Goal: Task Accomplishment & Management: Manage account settings

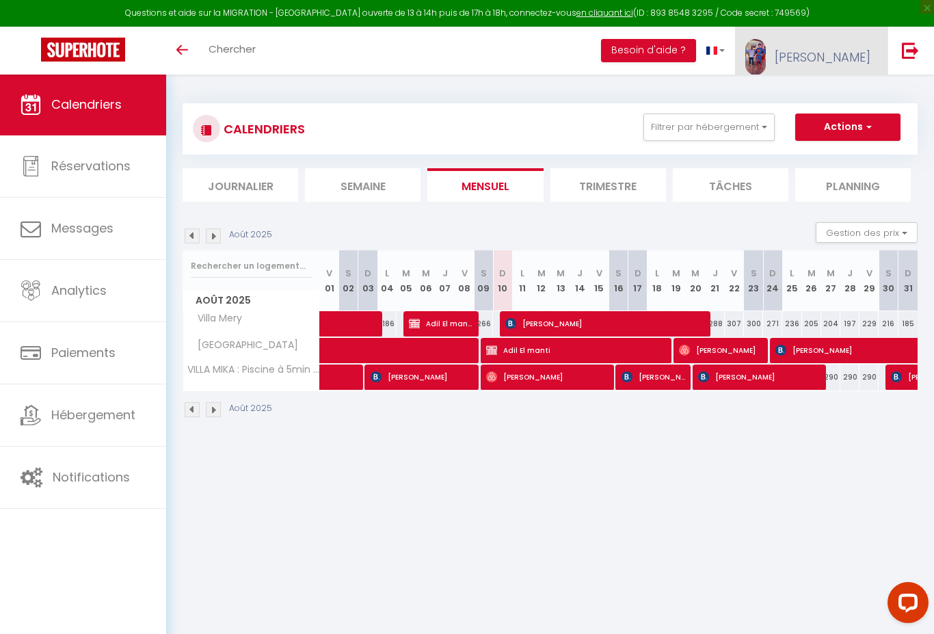
click at [851, 57] on span "[PERSON_NAME]" at bounding box center [823, 57] width 96 height 17
click at [826, 90] on link "Paramètres" at bounding box center [832, 94] width 101 height 23
select select "28"
select select "fr"
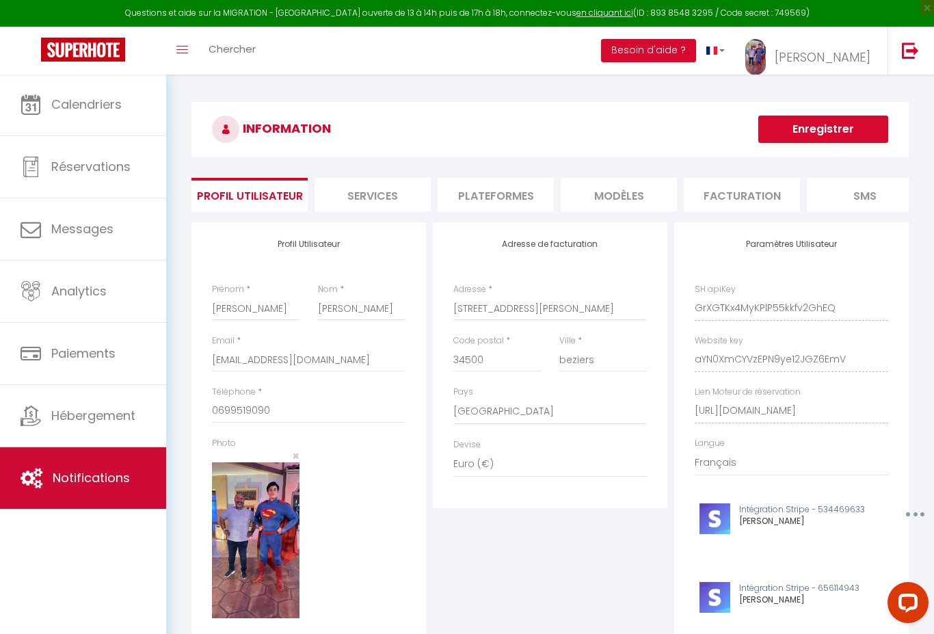
click at [65, 478] on span "Notifications" at bounding box center [91, 477] width 77 height 17
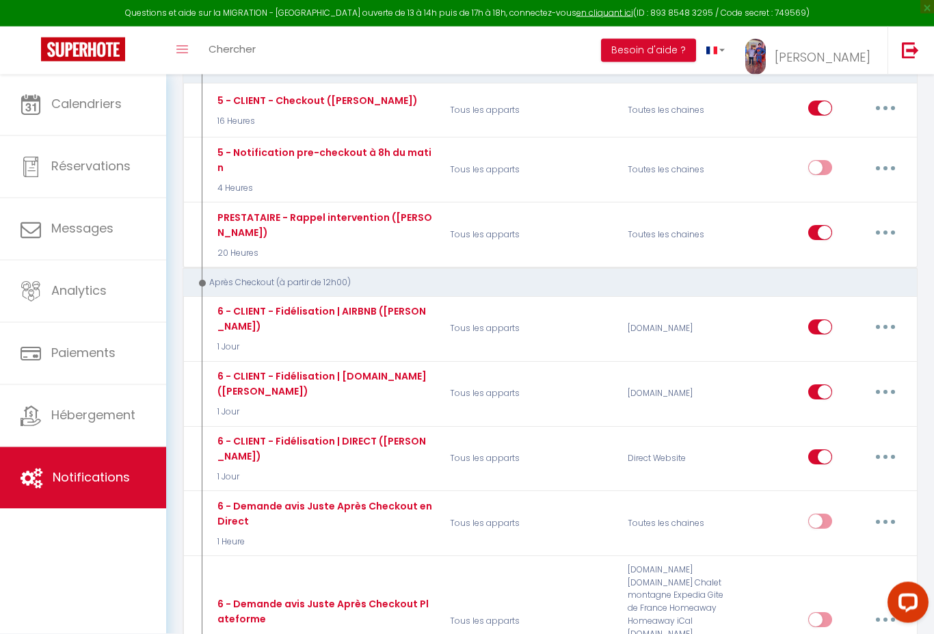
scroll to position [1343, 0]
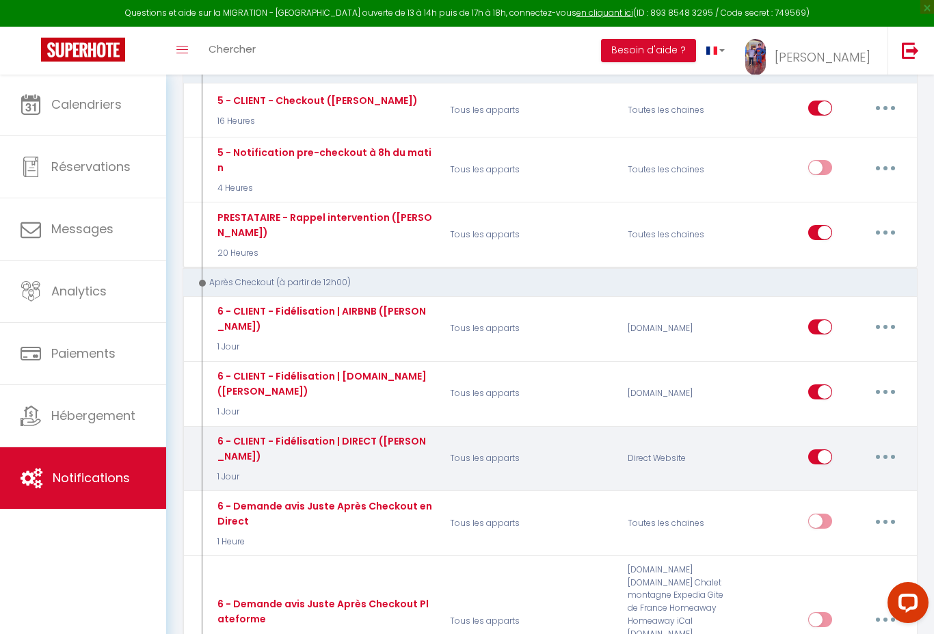
click at [892, 446] on button "button" at bounding box center [886, 457] width 38 height 22
click at [852, 476] on link "Editer" at bounding box center [850, 487] width 101 height 23
type input "6 - CLIENT - Fidélisation | DIRECT ([PERSON_NAME])"
select select "5"
select select "1 Jour"
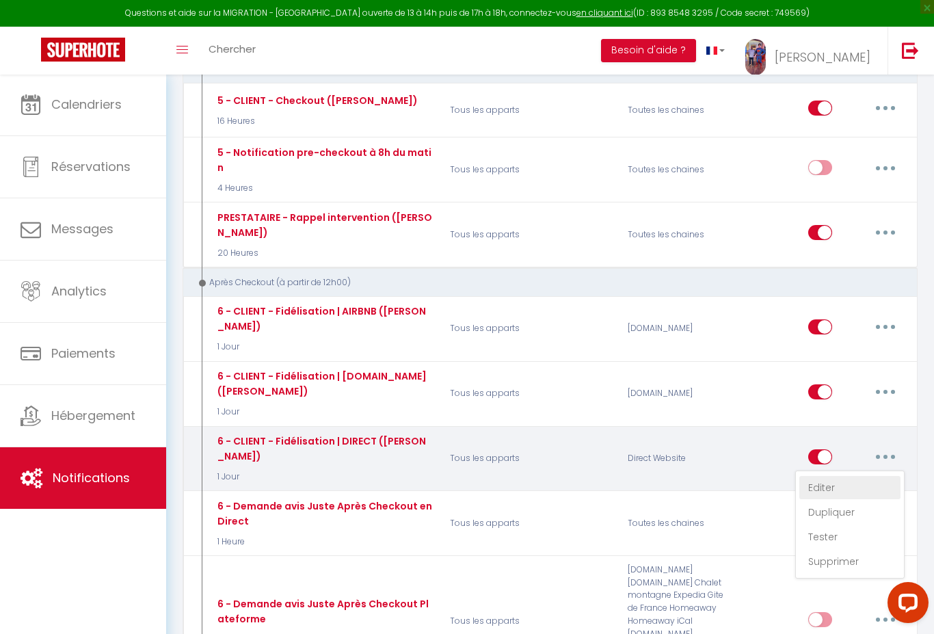
select select "if_booking_is_paid"
checkbox input "true"
checkbox input "false"
radio input "true"
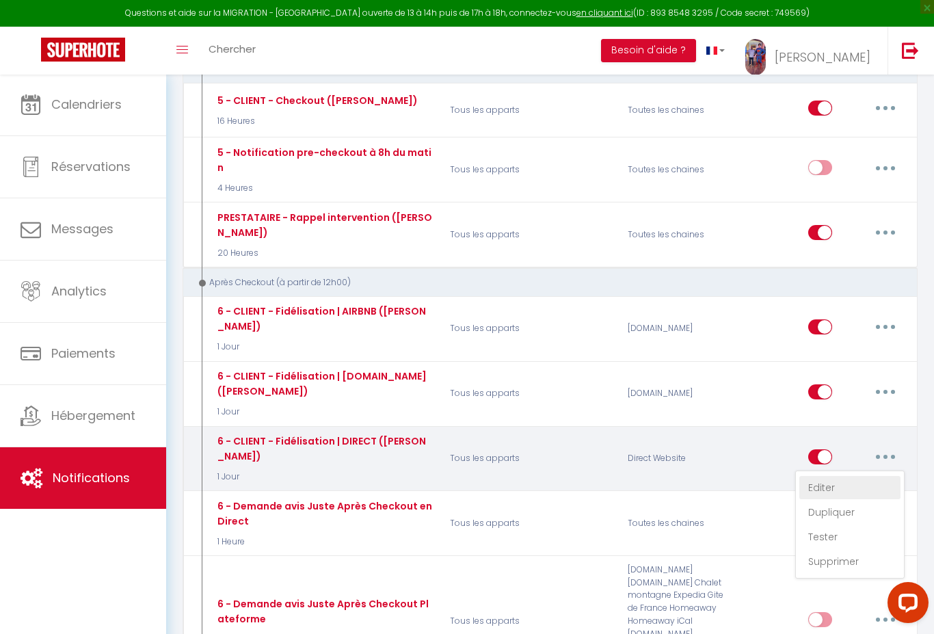
type input "[[RENTAL:NAME]] - Merci pour votre séjour ღ"
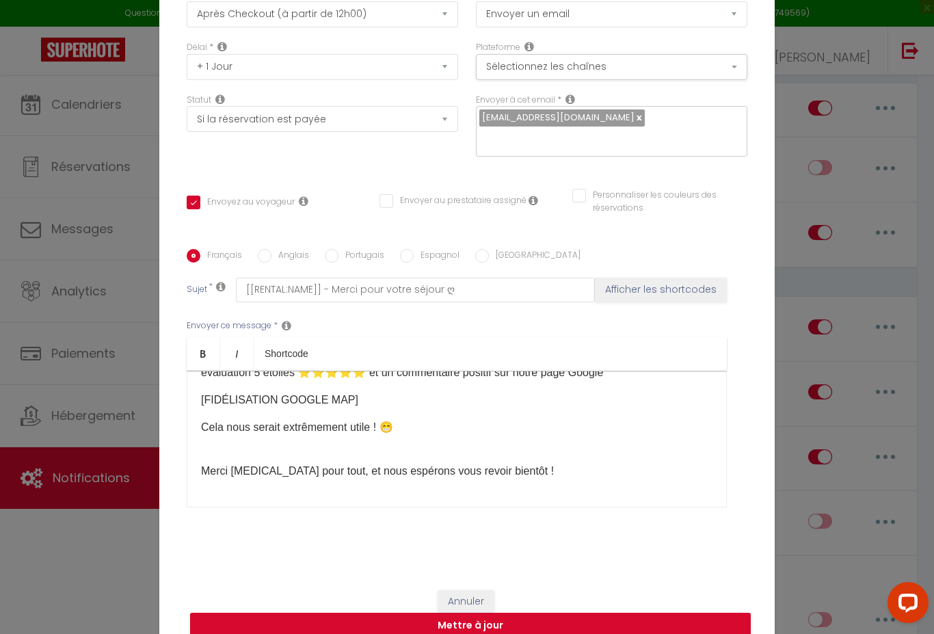
scroll to position [196, 0]
click at [467, 611] on button "Annuler" at bounding box center [466, 601] width 57 height 23
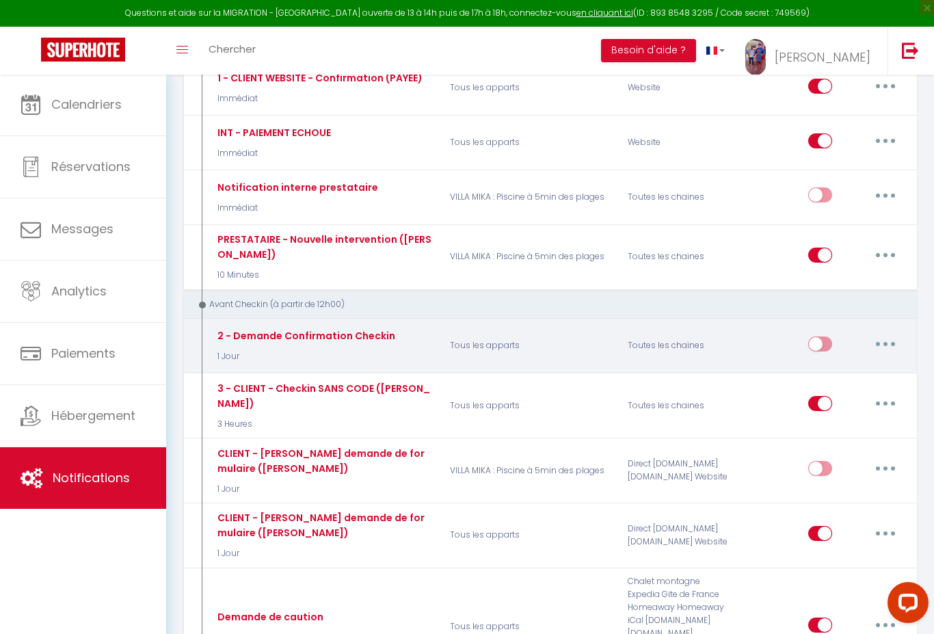
scroll to position [0, 0]
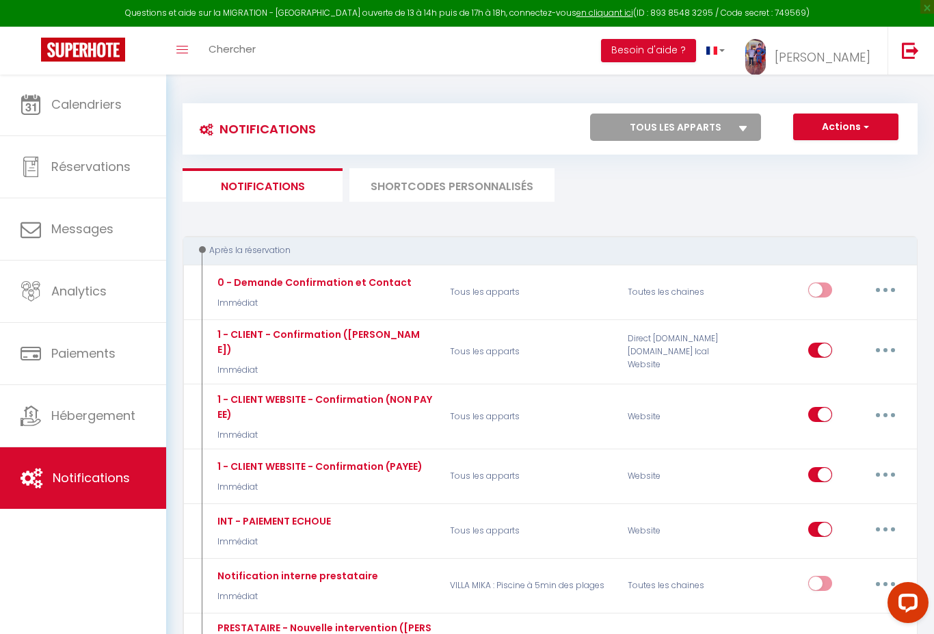
click at [484, 192] on li "SHORTCODES PERSONNALISÉS" at bounding box center [452, 185] width 205 height 34
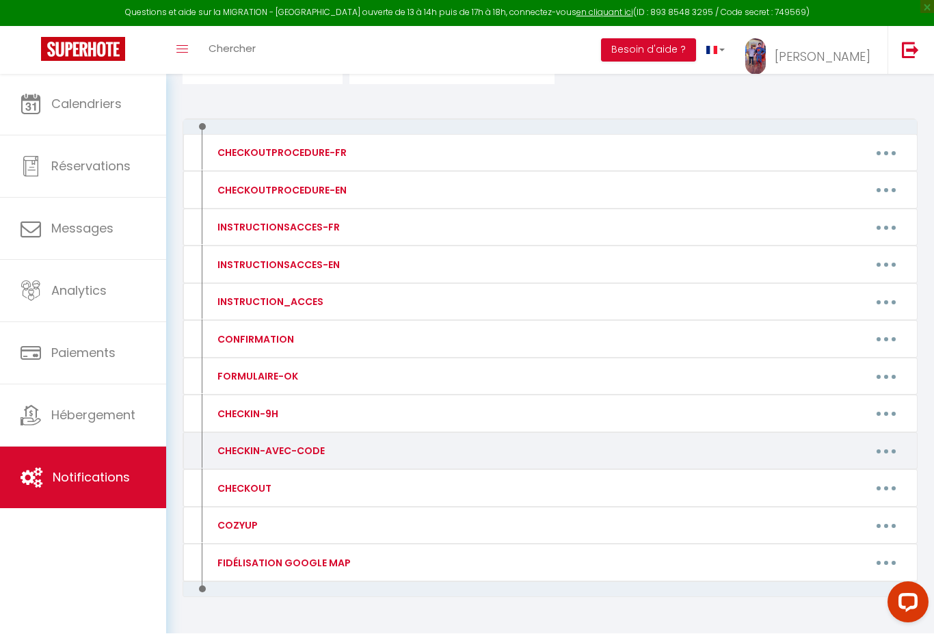
scroll to position [118, 0]
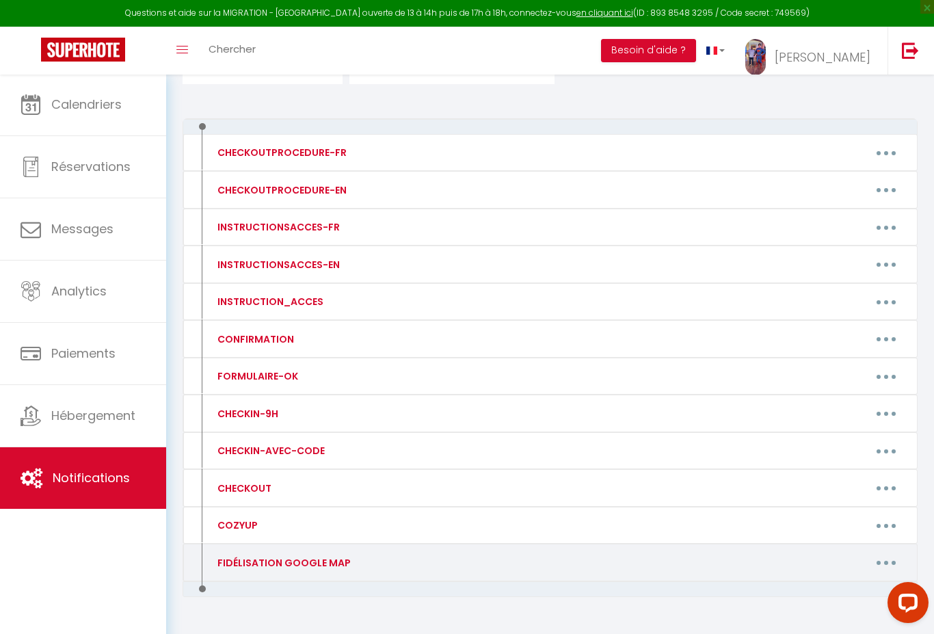
click at [893, 557] on button "button" at bounding box center [886, 563] width 38 height 22
click at [847, 588] on link "Editer" at bounding box center [850, 593] width 101 height 23
type input "FIDÉLISATION GOOGLE MAP"
type textarea "GOOGLE MAP COMMENTAIRE"
type textarea "Votre opinion sur Villa Mery nous intéresse. Publiez un avis sur notre fiche. W…"
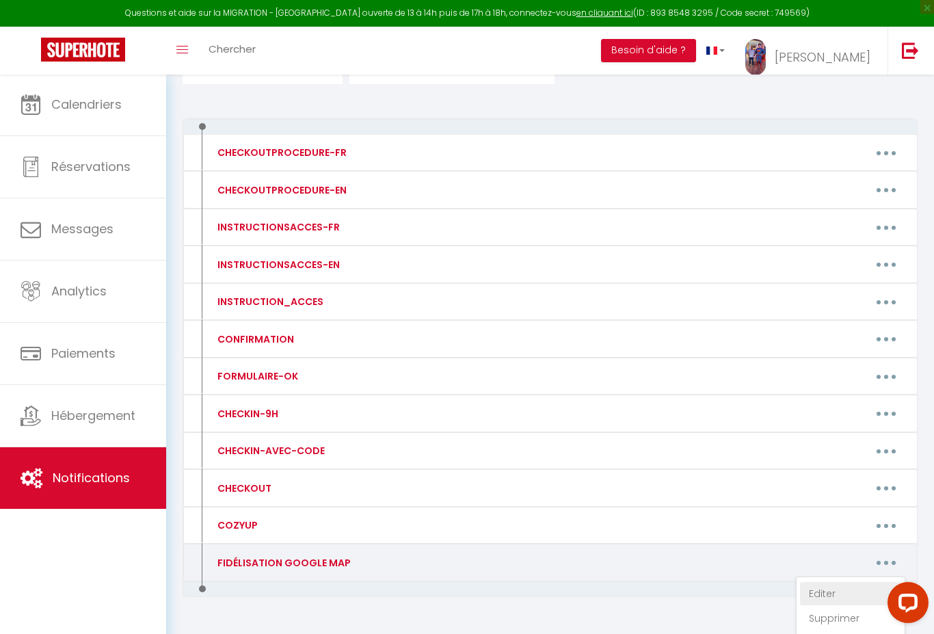
type textarea "Votre opinion sur VILLA MIRAY nous intéresse. Publiez un avis sur notre fiche. …"
type textarea "Votre opinion sur VILLA [PERSON_NAME] nous intéresse. Publiez un avis sur notre…"
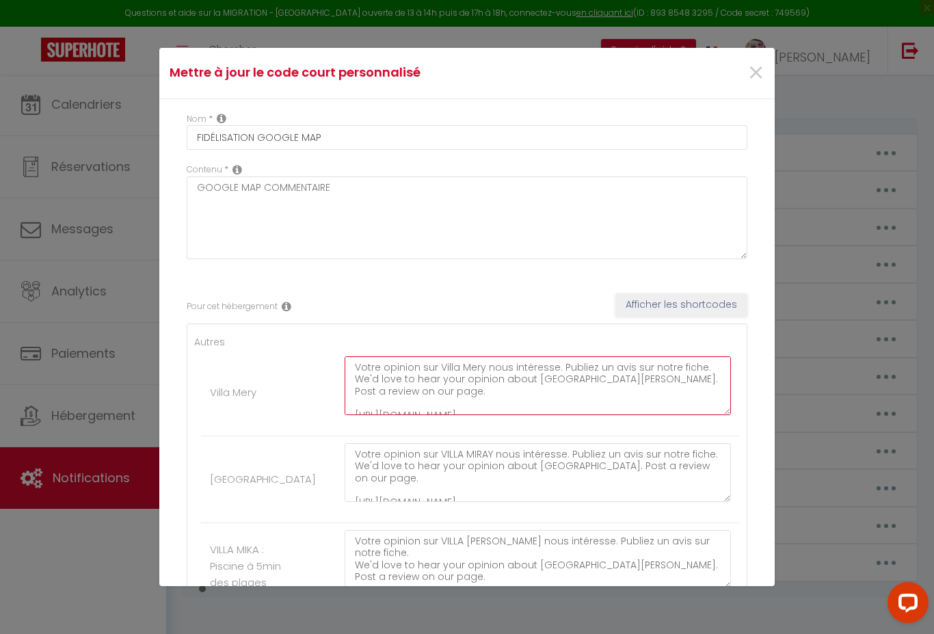
click at [533, 377] on textarea "Votre opinion sur Villa Mery nous intéresse. Publiez un avis sur notre fiche. W…" at bounding box center [538, 385] width 386 height 59
drag, startPoint x: 531, startPoint y: 377, endPoint x: 577, endPoint y: 375, distance: 45.9
click at [577, 375] on textarea "Votre opinion sur Villa Mery nous intéresse. Publiez un avis sur notre fiche. W…" at bounding box center [538, 385] width 386 height 59
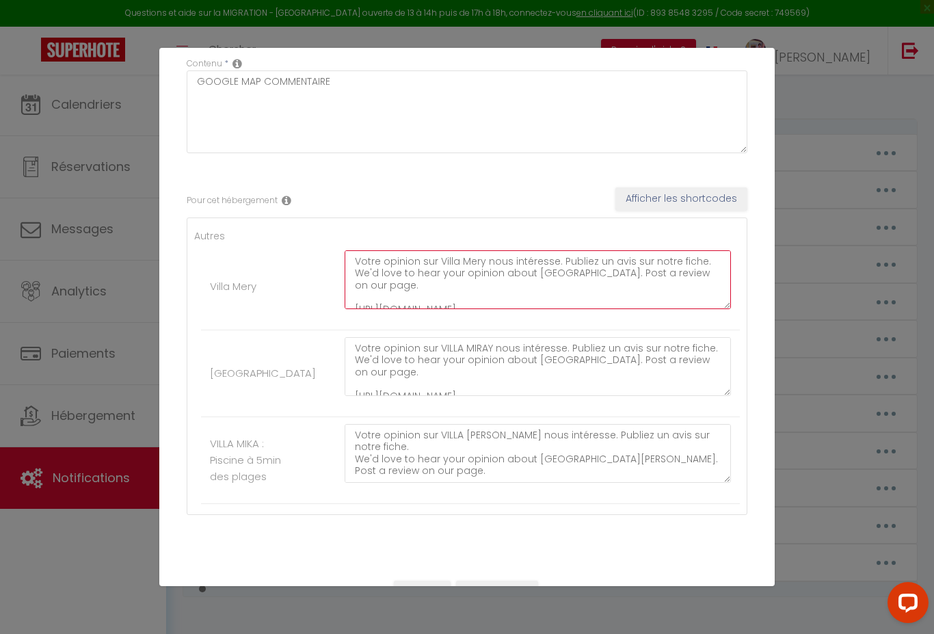
scroll to position [105, 0]
type textarea "Votre opinion sur Villa Mery nous intéresse. Publiez un avis sur notre fiche. W…"
click at [515, 596] on button "Mettre à jour" at bounding box center [497, 593] width 82 height 23
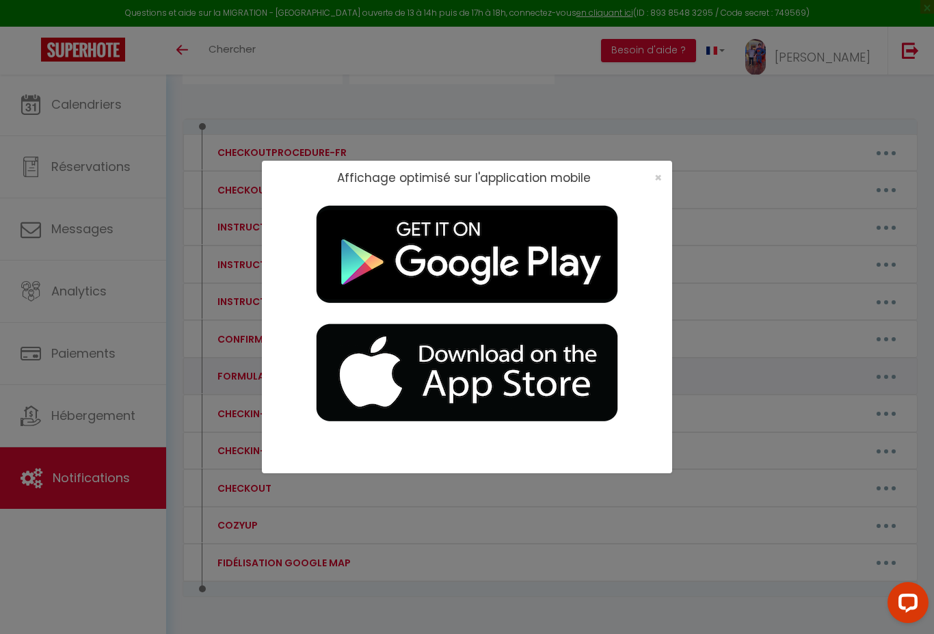
scroll to position [18, 0]
